Goal: Information Seeking & Learning: Obtain resource

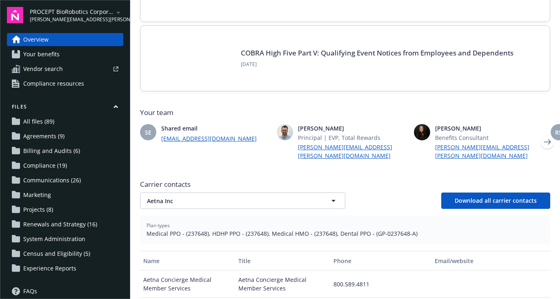
scroll to position [146, 0]
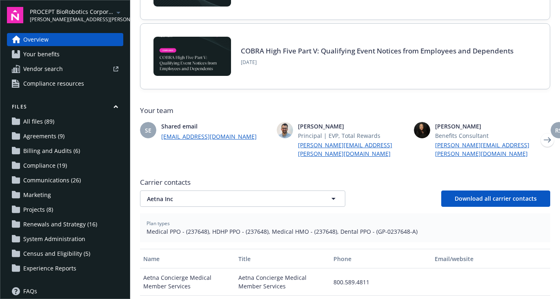
click at [271, 177] on span "Carrier contacts" at bounding box center [345, 182] width 410 height 10
click at [71, 55] on link "Your benefits" at bounding box center [65, 54] width 116 height 13
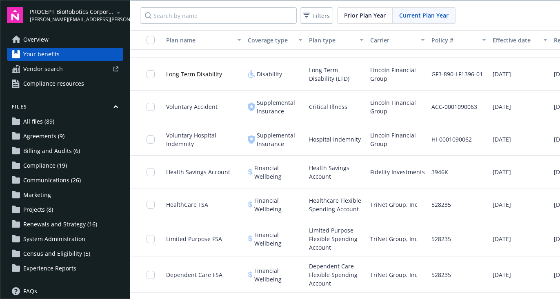
scroll to position [308, 0]
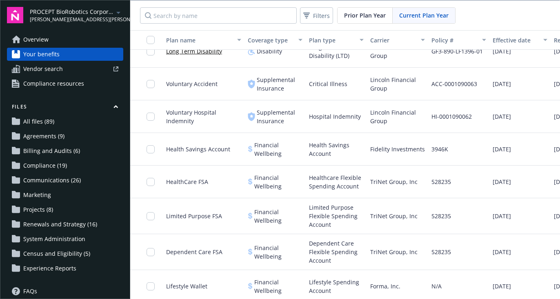
click at [190, 180] on span "HealthCare FSA" at bounding box center [187, 181] width 42 height 9
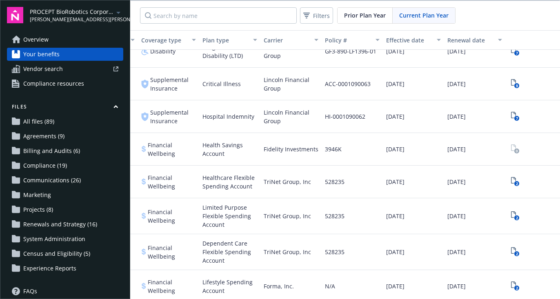
scroll to position [308, 125]
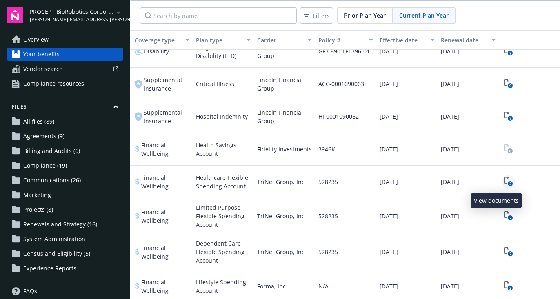
click at [509, 182] on text "2" at bounding box center [510, 183] width 2 height 5
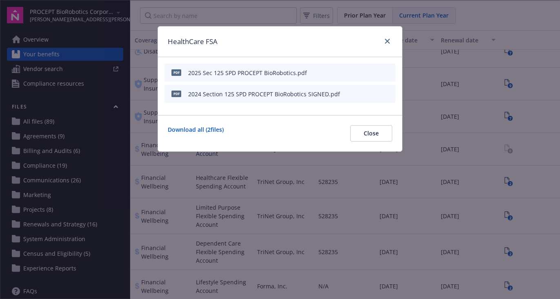
click at [388, 72] on icon "preview file" at bounding box center [387, 72] width 7 height 6
click at [388, 40] on icon "close" at bounding box center [387, 41] width 5 height 5
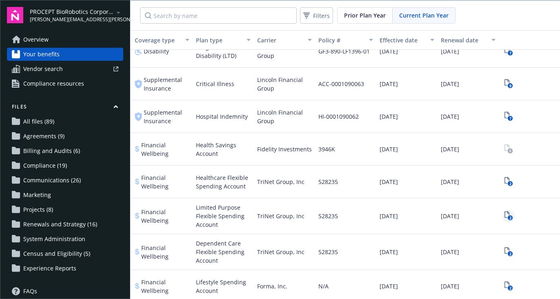
scroll to position [308, 125]
click at [504, 251] on icon "2" at bounding box center [508, 251] width 9 height 9
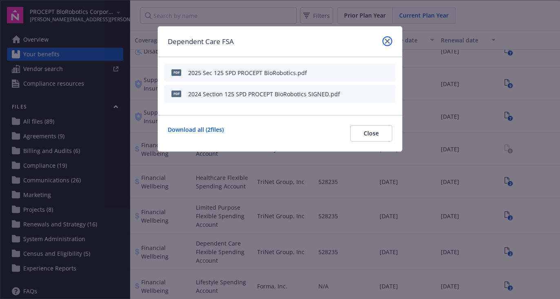
click at [386, 42] on icon "close" at bounding box center [387, 41] width 5 height 5
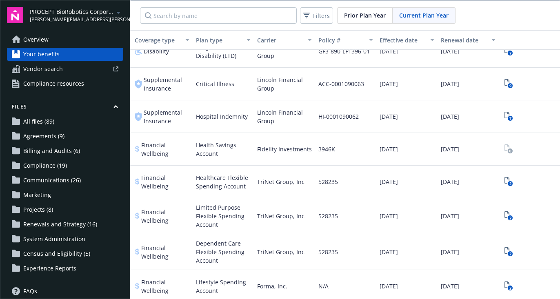
click at [42, 37] on span "Overview" at bounding box center [35, 39] width 25 height 13
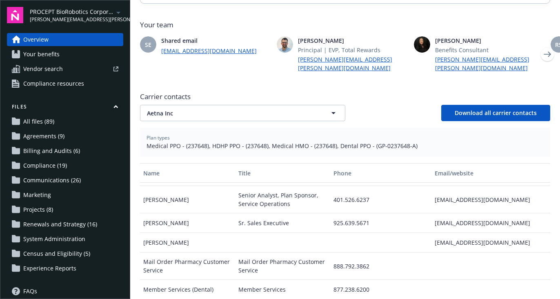
scroll to position [76, 0]
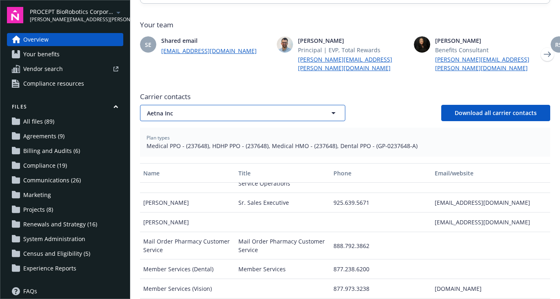
click at [228, 109] on span "Aetna Inc" at bounding box center [228, 113] width 163 height 9
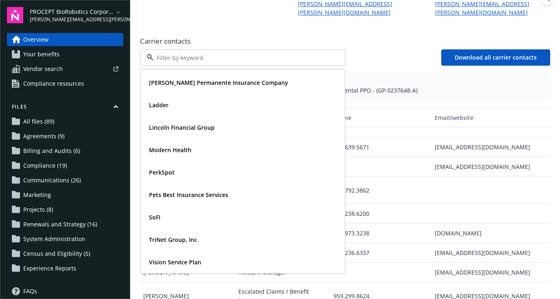
scroll to position [298, 0]
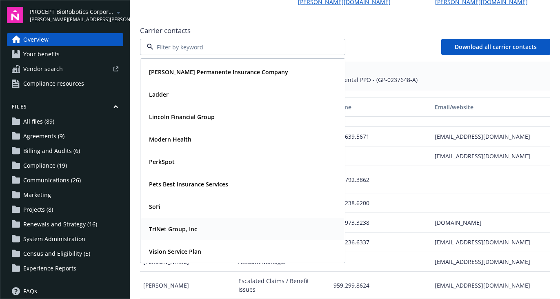
click at [195, 218] on div "TriNet Group, Inc" at bounding box center [243, 229] width 204 height 22
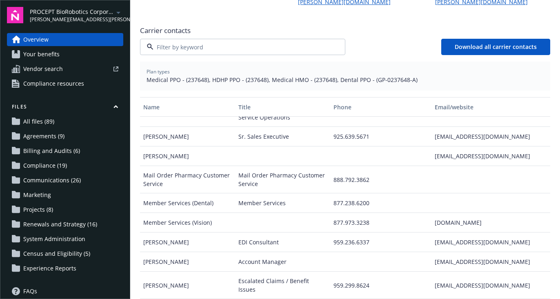
scroll to position [221, 0]
